Goal: Information Seeking & Learning: Learn about a topic

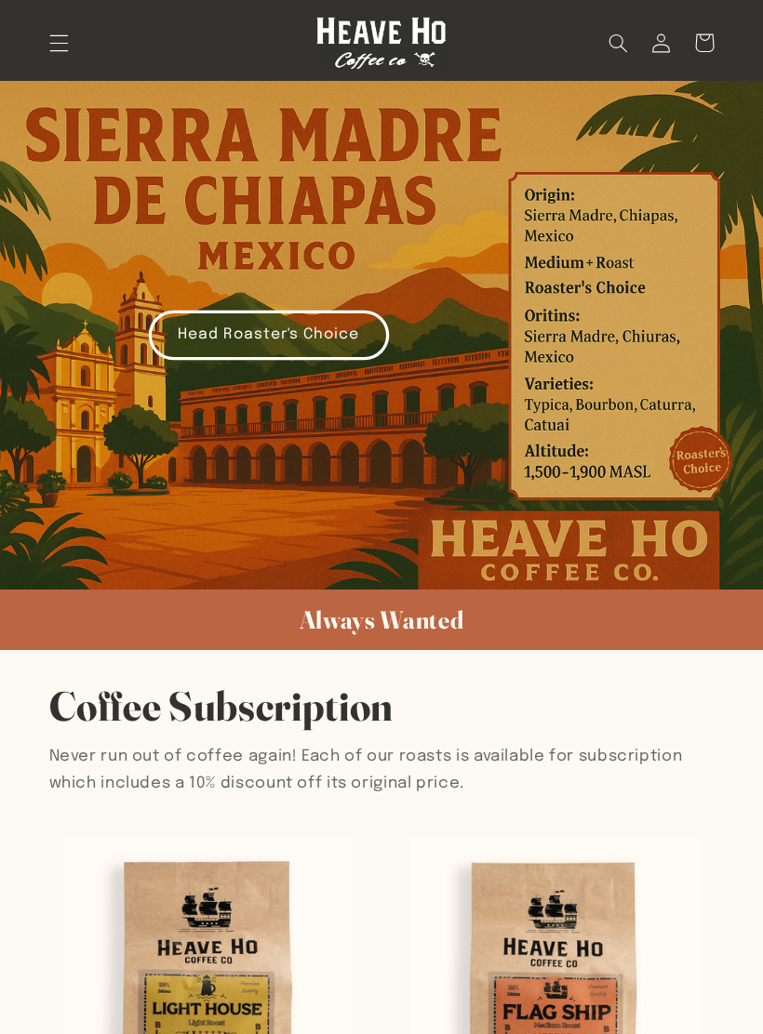
click at [57, 56] on span "Menu" at bounding box center [58, 42] width 43 height 43
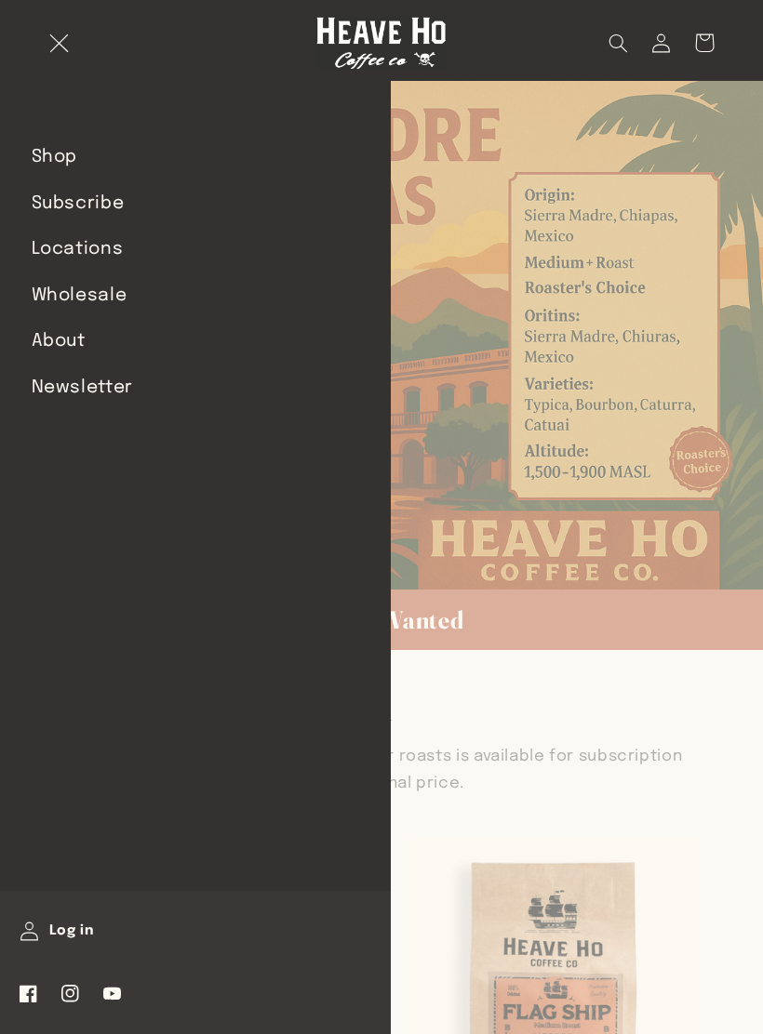
click at [86, 352] on link "About" at bounding box center [195, 342] width 391 height 44
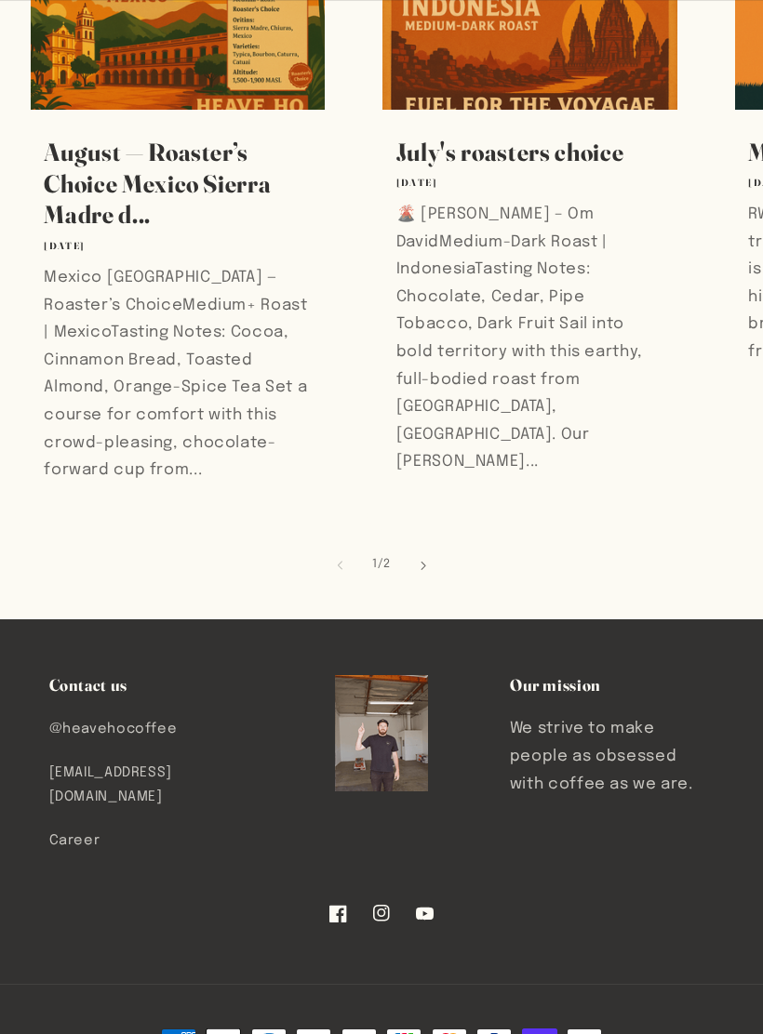
scroll to position [885, 0]
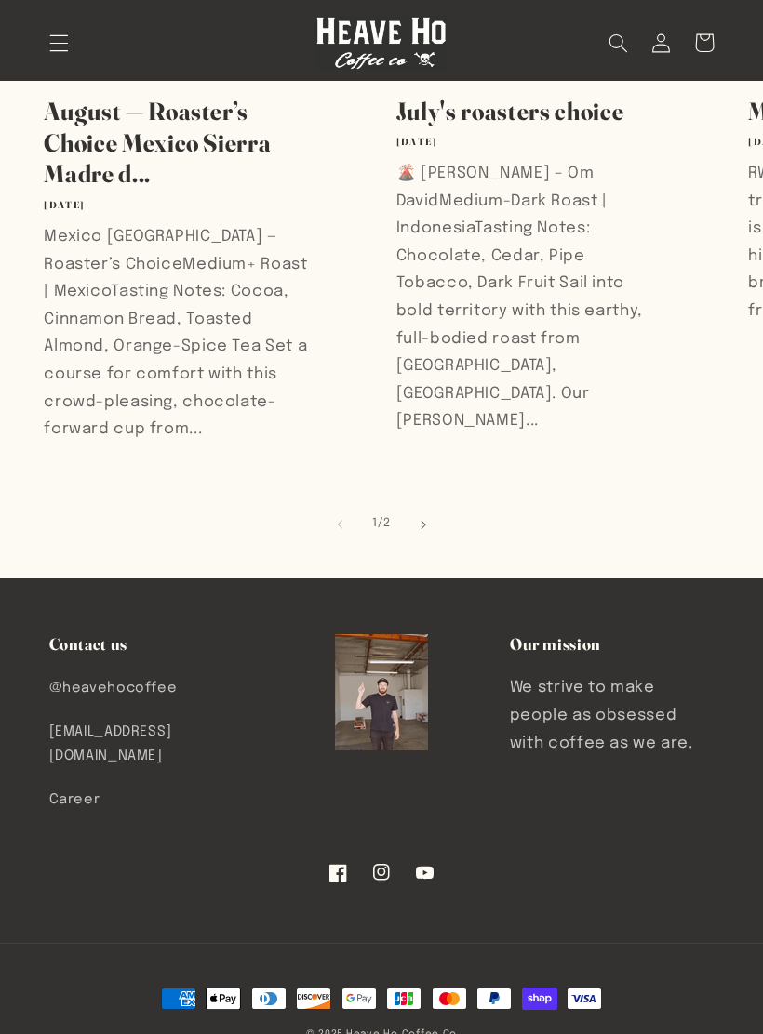
click at [71, 779] on link "Career" at bounding box center [74, 801] width 51 height 44
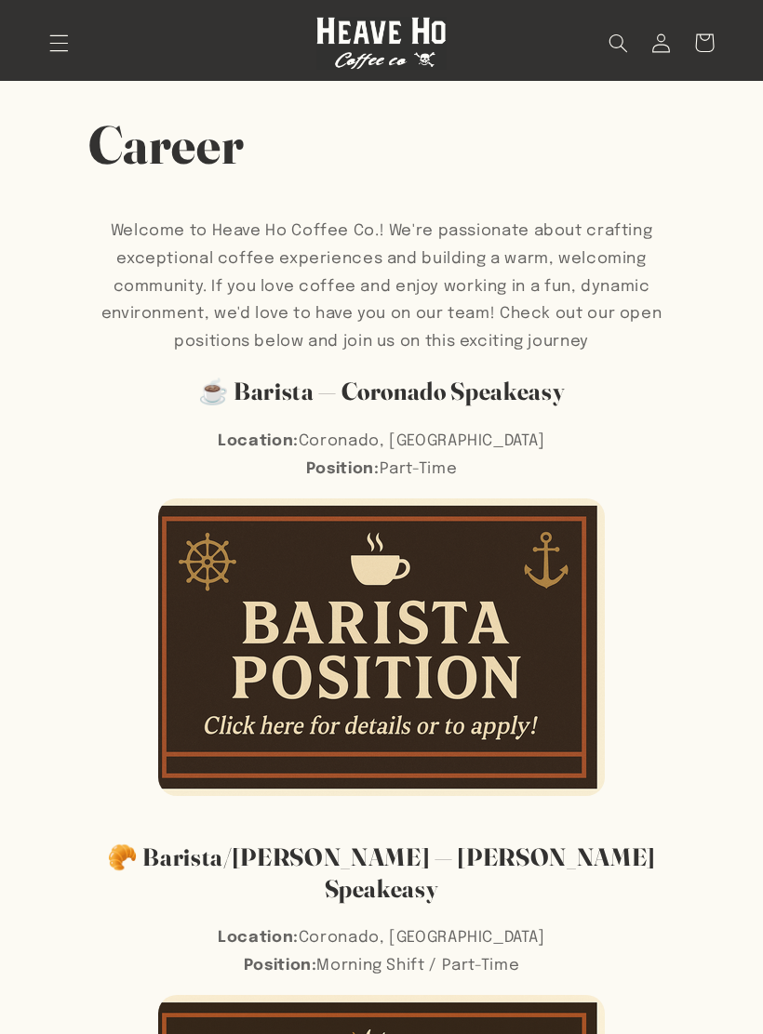
click at [403, 606] on img at bounding box center [381, 648] width 447 height 298
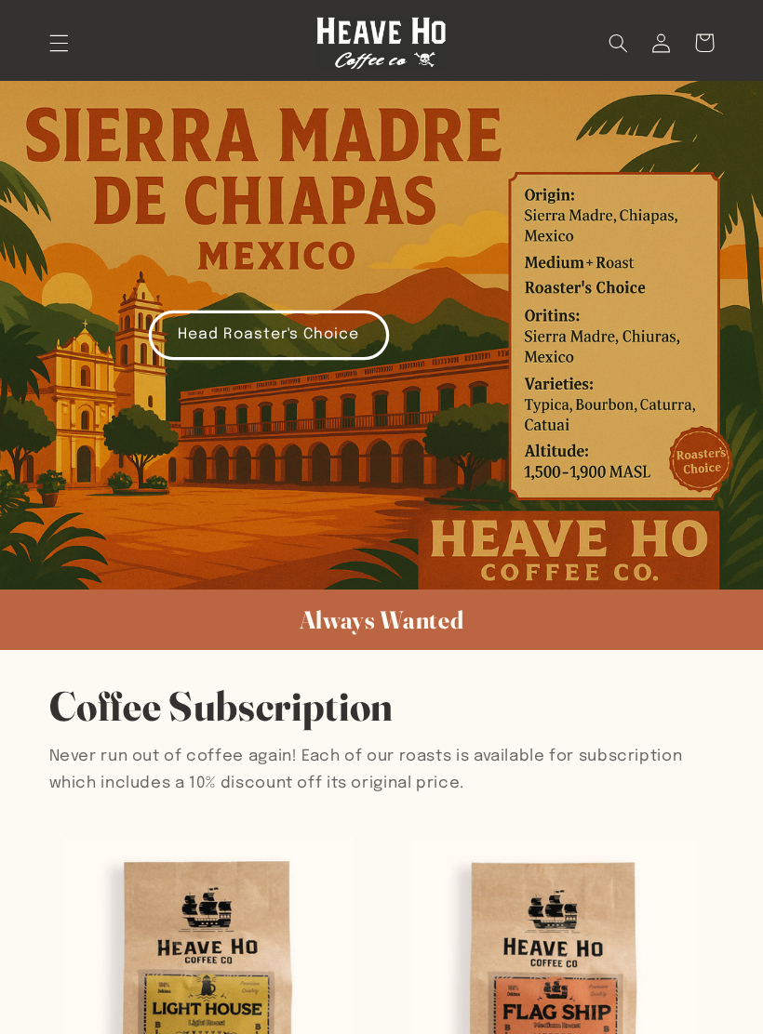
click at [56, 38] on icon "Menu" at bounding box center [59, 43] width 20 height 20
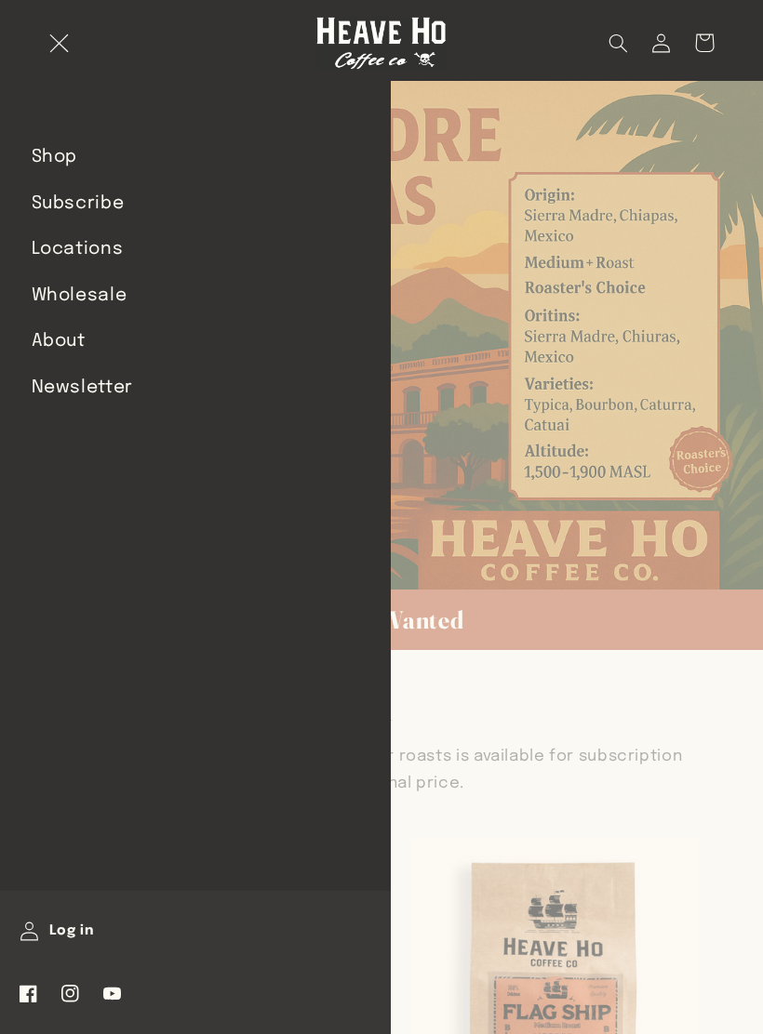
click at [67, 327] on link "About" at bounding box center [195, 342] width 391 height 44
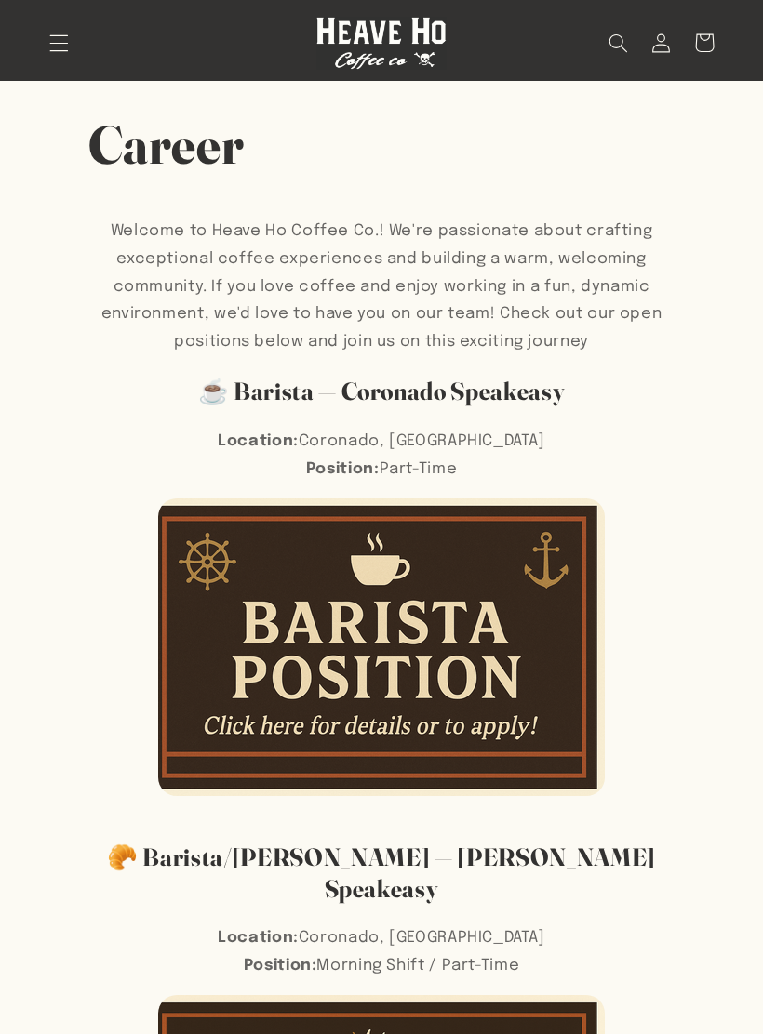
click at [442, 647] on img at bounding box center [381, 648] width 447 height 298
